Goal: Information Seeking & Learning: Learn about a topic

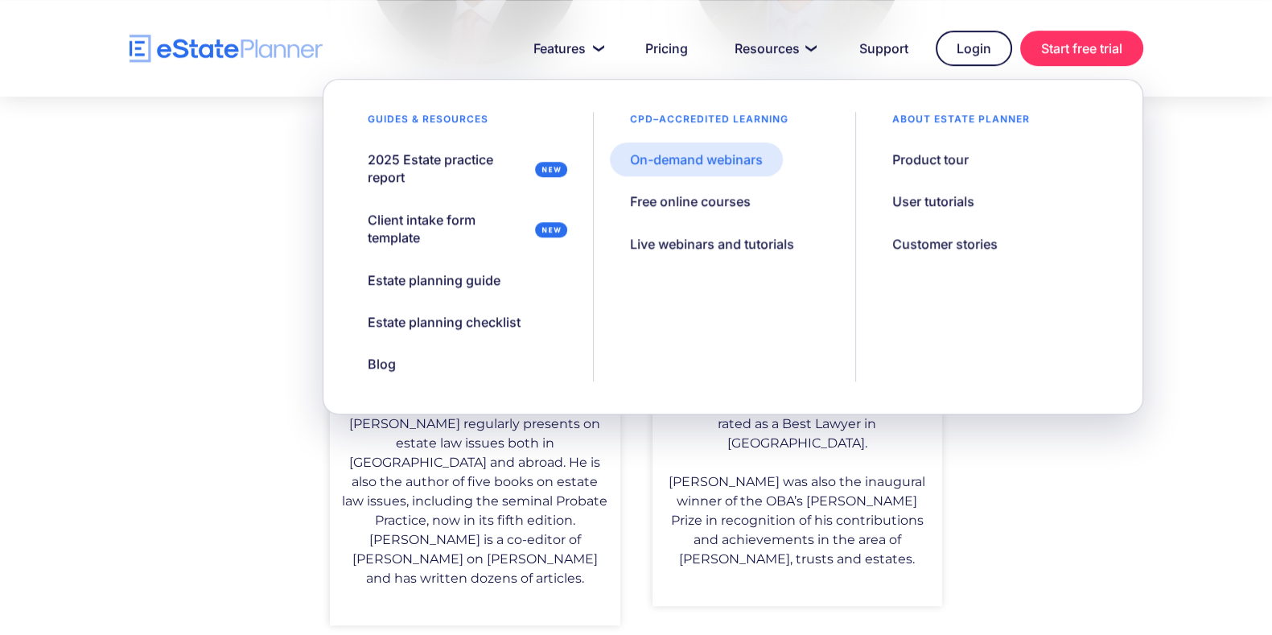
click at [711, 164] on div "On-demand webinars" at bounding box center [696, 160] width 133 height 18
